Goal: Task Accomplishment & Management: Use online tool/utility

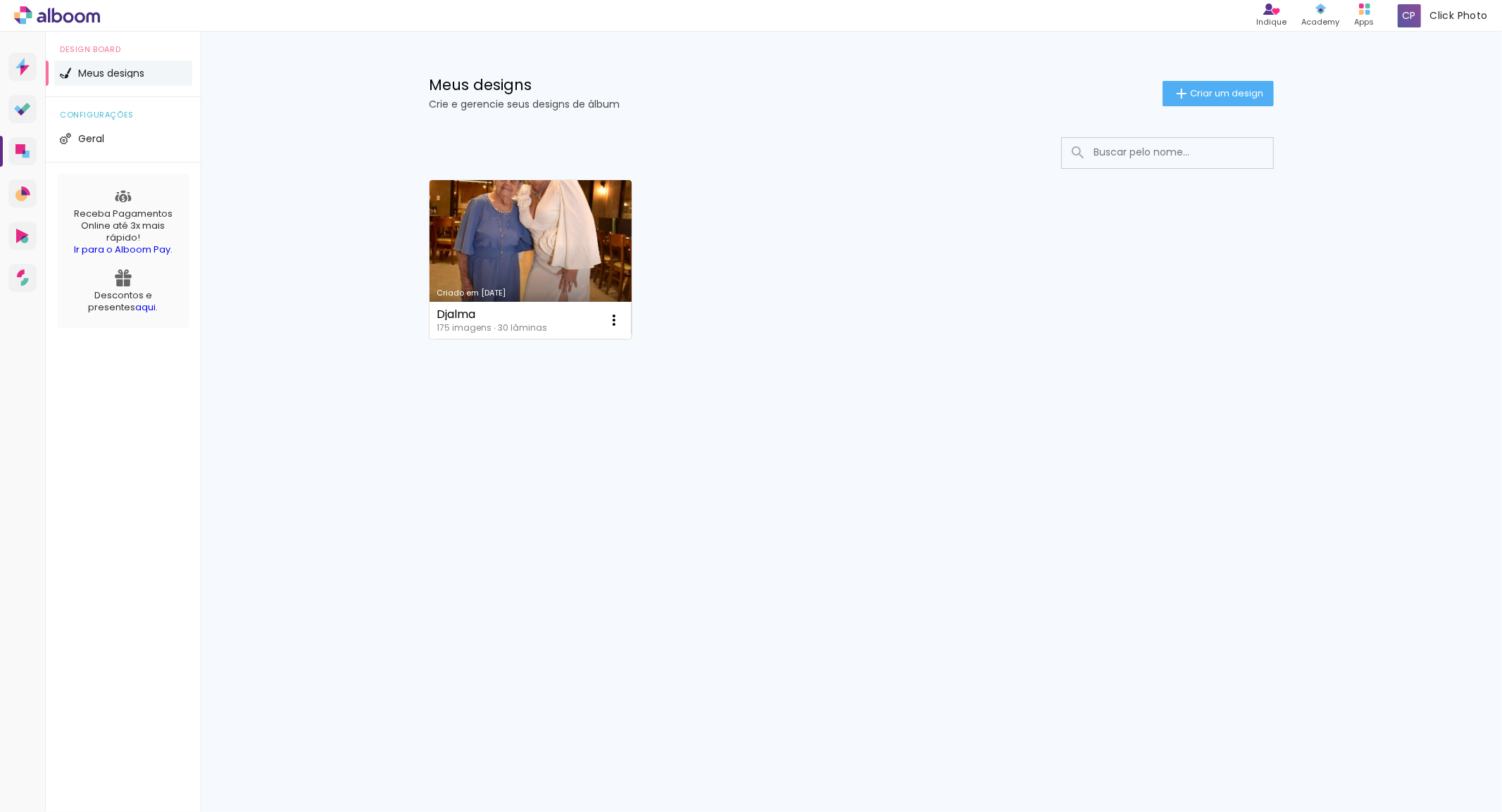
click at [526, 230] on link "Criado em [DATE]" at bounding box center [530, 260] width 202 height 159
